Goal: Use online tool/utility: Utilize a website feature to perform a specific function

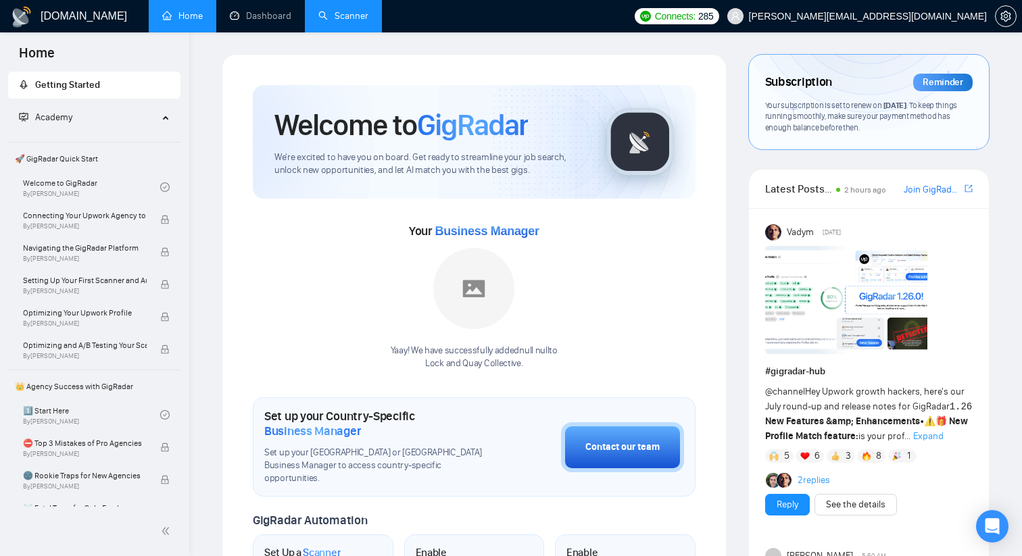
click at [328, 12] on link "Scanner" at bounding box center [343, 15] width 50 height 11
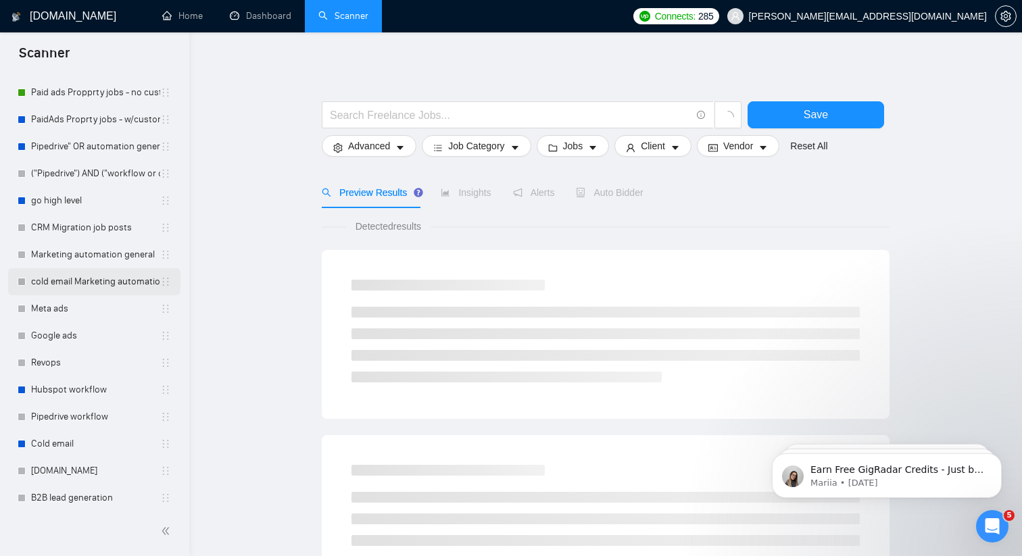
scroll to position [108, 0]
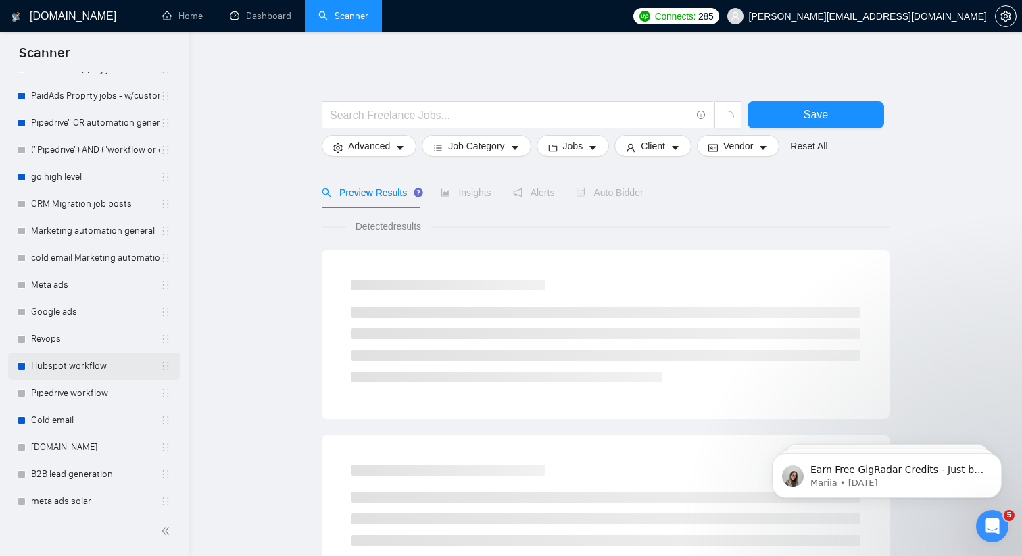
click at [77, 366] on link "Hubspot workflow" at bounding box center [95, 366] width 129 height 27
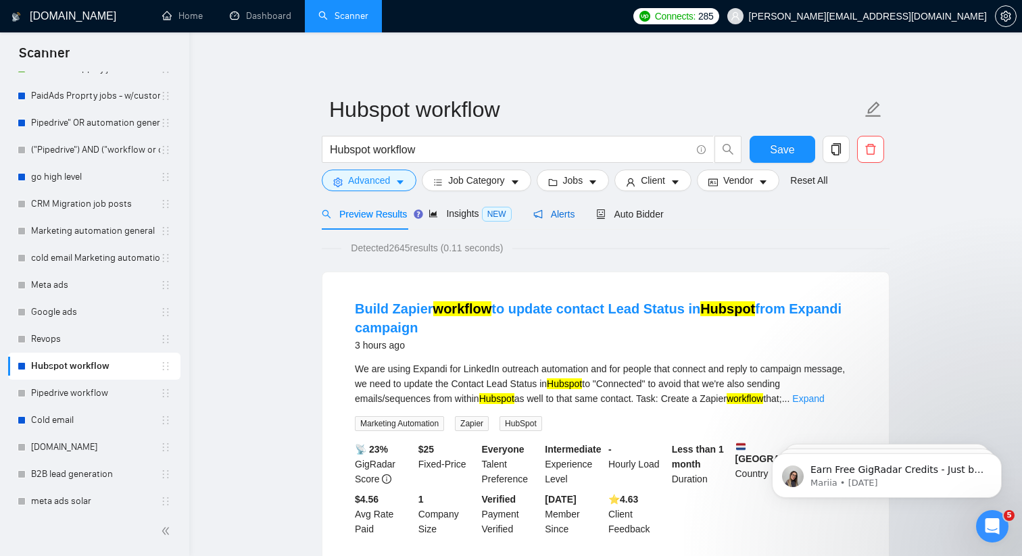
click at [566, 209] on span "Alerts" at bounding box center [554, 214] width 42 height 11
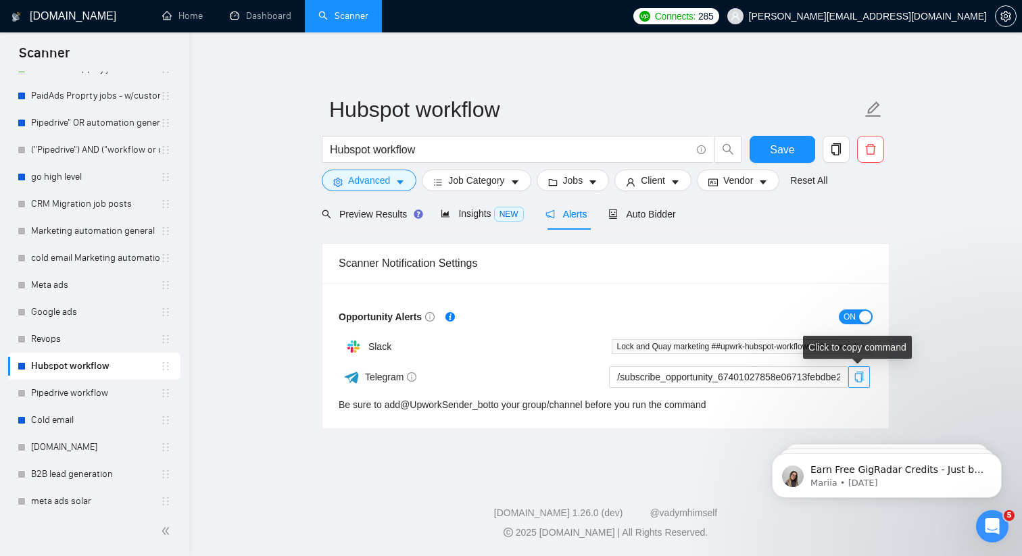
click at [860, 378] on icon "copy" at bounding box center [859, 377] width 11 height 11
click at [419, 402] on link "@ UpworkSender_bot" at bounding box center [445, 404] width 91 height 11
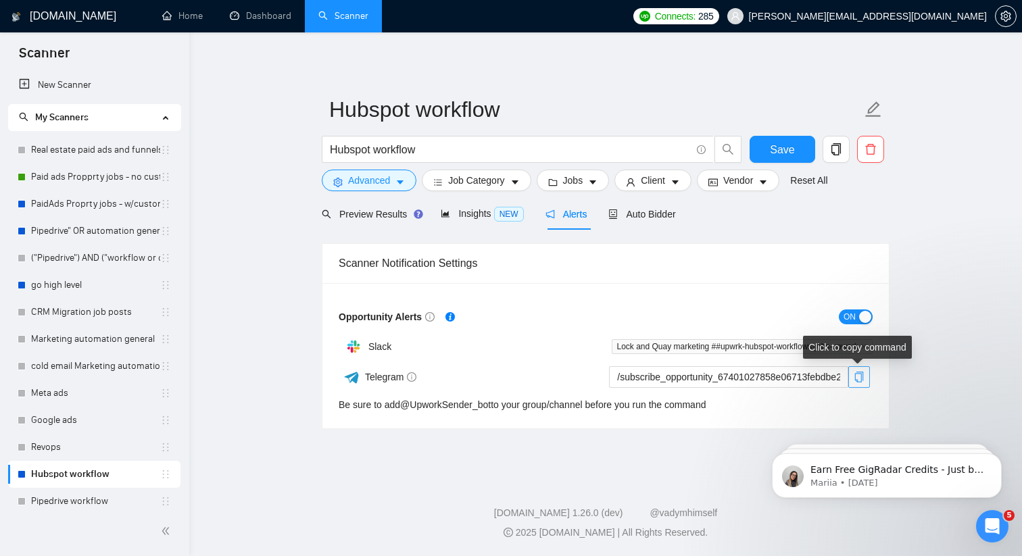
click at [864, 380] on span "copy" at bounding box center [859, 377] width 20 height 11
